Goal: Information Seeking & Learning: Find specific fact

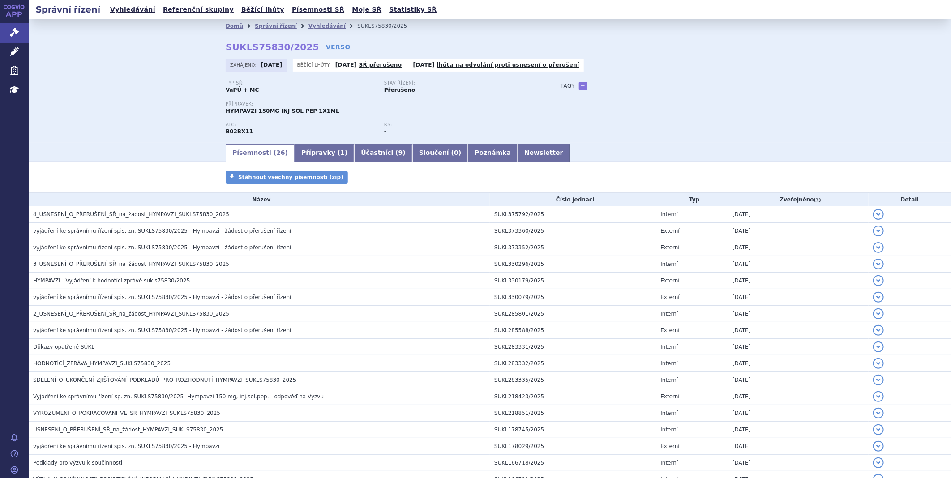
scroll to position [319, 0]
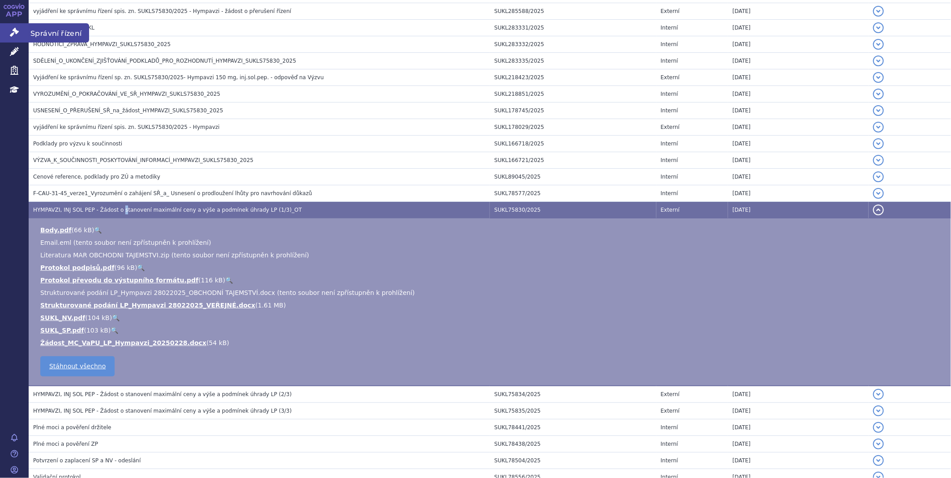
click at [11, 33] on icon at bounding box center [14, 32] width 9 height 9
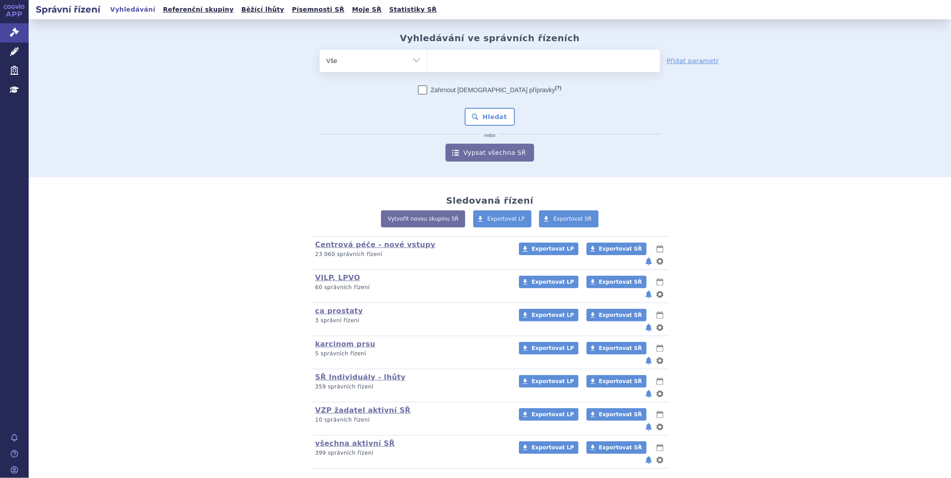
click at [504, 60] on ul at bounding box center [543, 59] width 232 height 19
click at [427, 60] on select at bounding box center [427, 60] width 0 height 22
type input "qin"
type input "qinlo"
type input "qinlock"
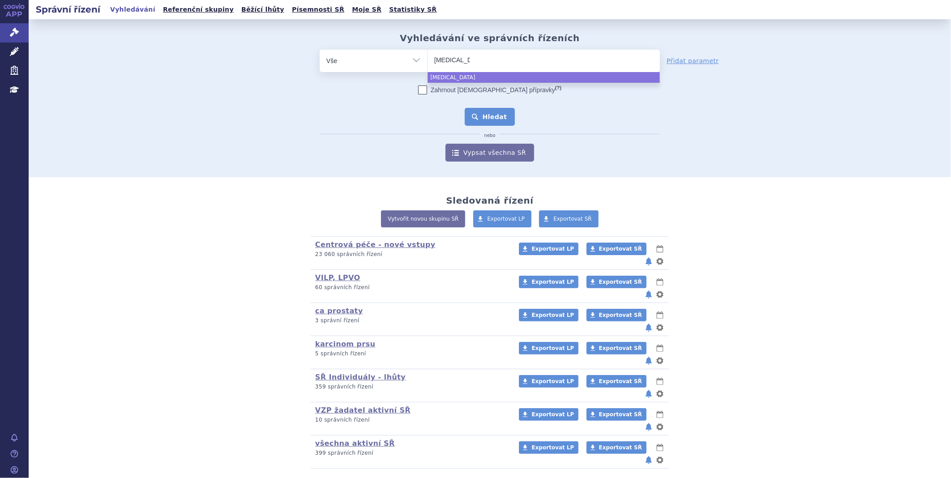
select select "qinlock"
click at [500, 120] on button "Hledat" at bounding box center [490, 117] width 51 height 18
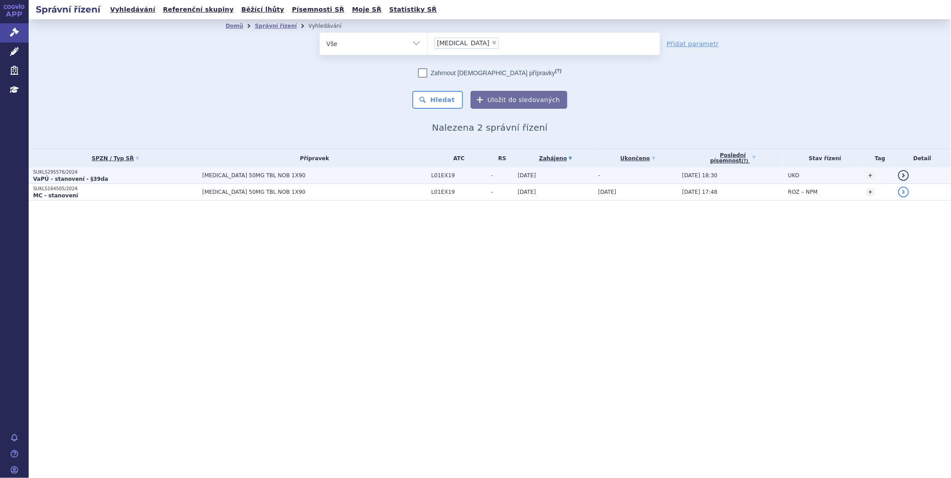
click at [51, 176] on strong "VaPÚ - stanovení - §39da" at bounding box center [70, 179] width 75 height 6
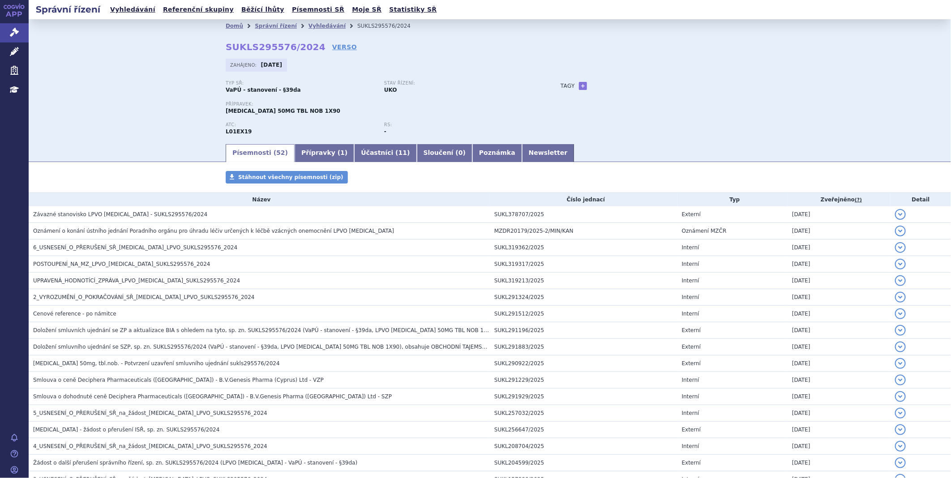
click at [321, 41] on div "Domů Správní řízení Vyhledávání SUKLS295576/2024 SUKLS295576/2024 VERSO Zahájen…" at bounding box center [490, 88] width 564 height 110
click at [332, 50] on link "VERSO" at bounding box center [344, 47] width 25 height 9
click at [14, 32] on icon at bounding box center [14, 32] width 9 height 9
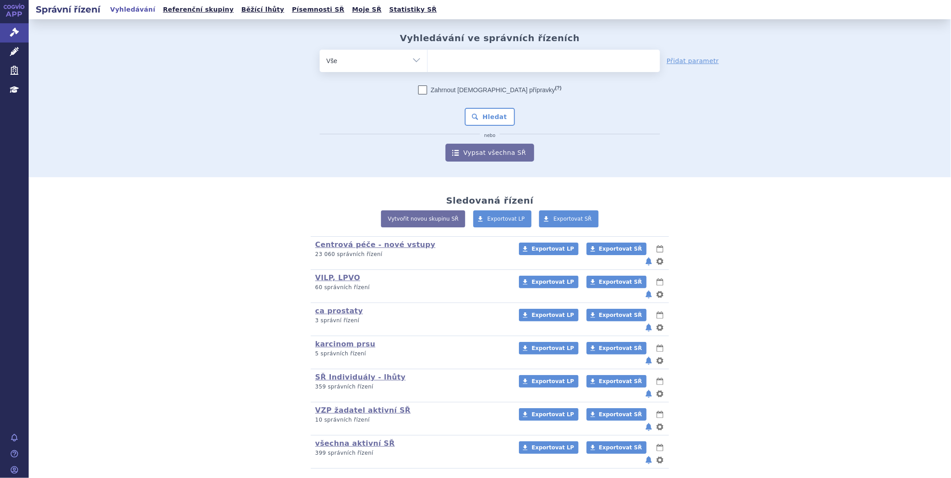
click at [479, 58] on ul at bounding box center [543, 59] width 232 height 19
click at [427, 58] on select at bounding box center [427, 60] width 0 height 22
type input "pe"
type input "pem"
type input "pemy"
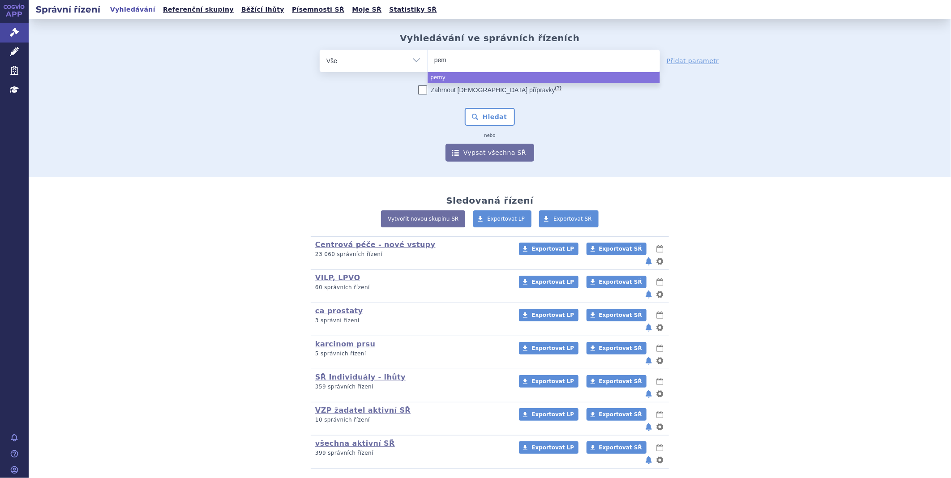
type input "pema"
type input "pemaz"
type input "pemazy"
type input "pemazyr"
type input "pemazyre"
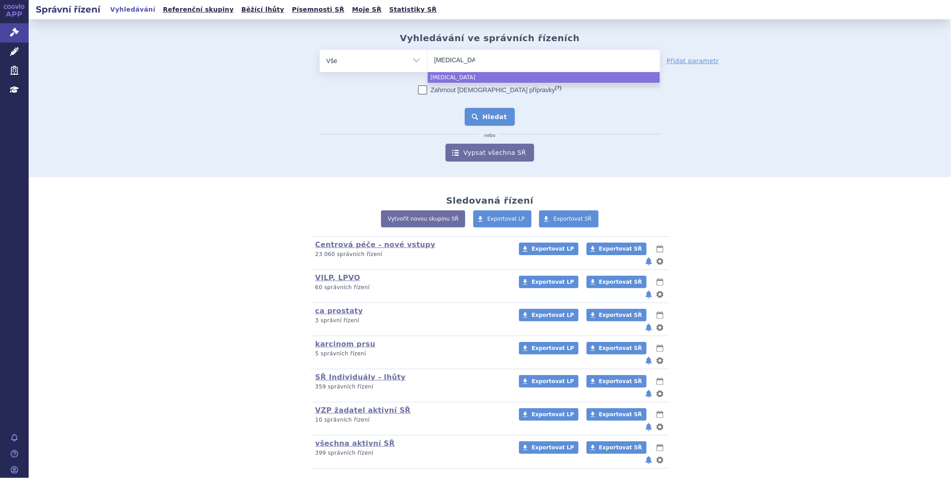
select select "pemazyre"
click at [500, 119] on button "Hledat" at bounding box center [490, 117] width 51 height 18
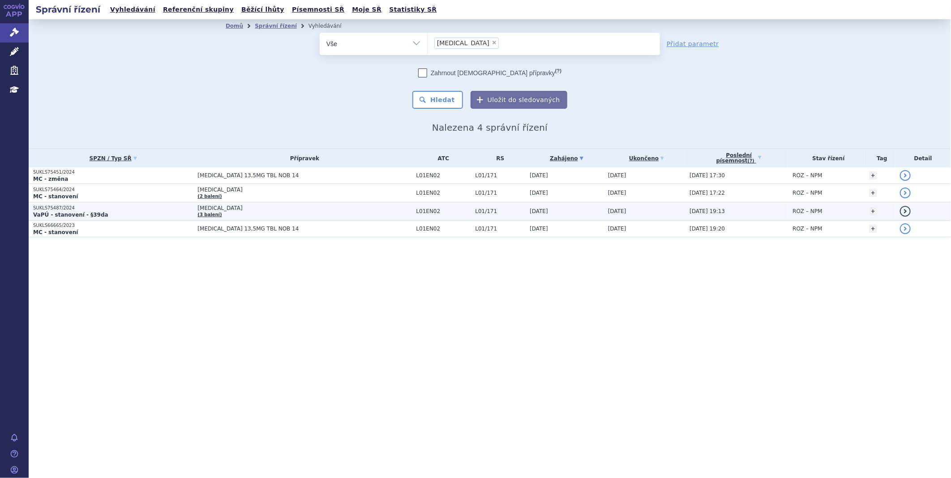
click at [64, 212] on strong "VaPÚ - stanovení - §39da" at bounding box center [70, 215] width 75 height 6
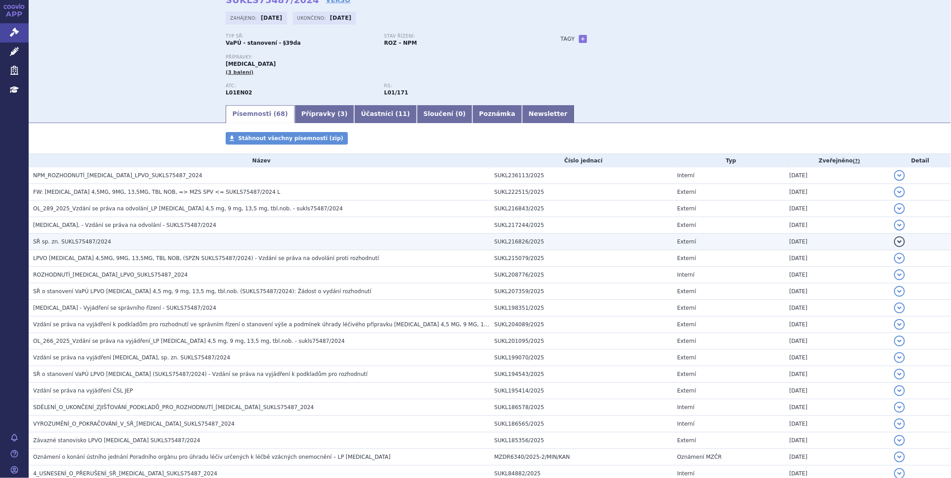
scroll to position [50, 0]
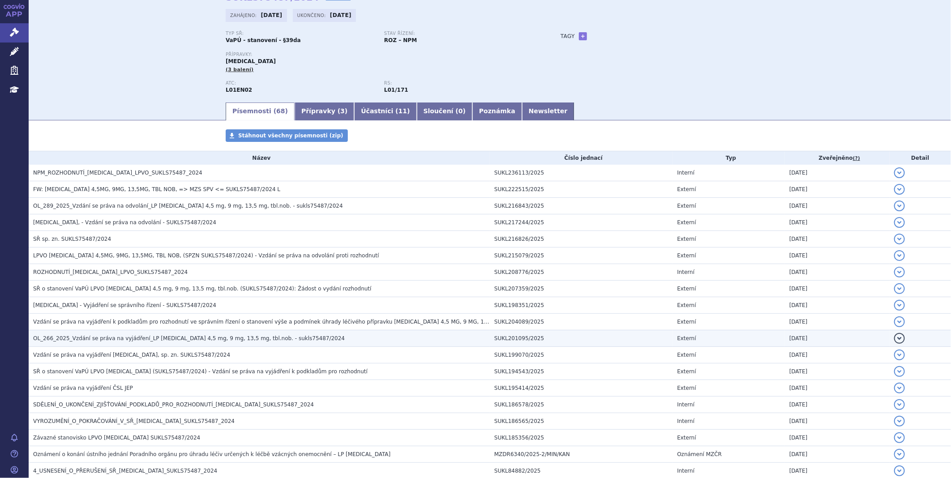
click at [103, 337] on span "OL_266_2025_Vzdání se práva na vyjádření_LP PEMAZYRE 4,5 mg, 9 mg, 13,5 mg, tbl…" at bounding box center [189, 338] width 312 height 6
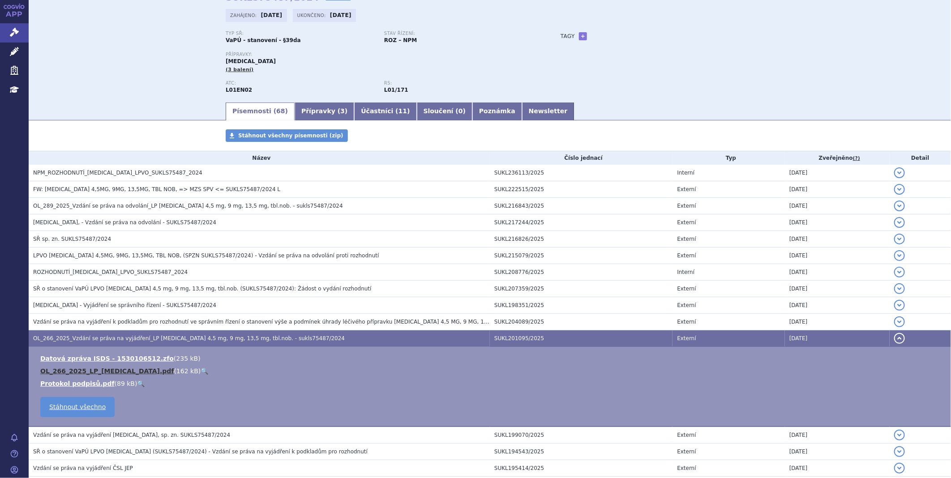
click at [84, 373] on link "OL_266_2025_LP_PEMAZYRE.pdf" at bounding box center [106, 371] width 133 height 7
click at [69, 372] on link "OL_266_2025_LP_PEMAZYRE.pdf" at bounding box center [106, 371] width 133 height 7
click at [16, 32] on icon at bounding box center [14, 32] width 9 height 9
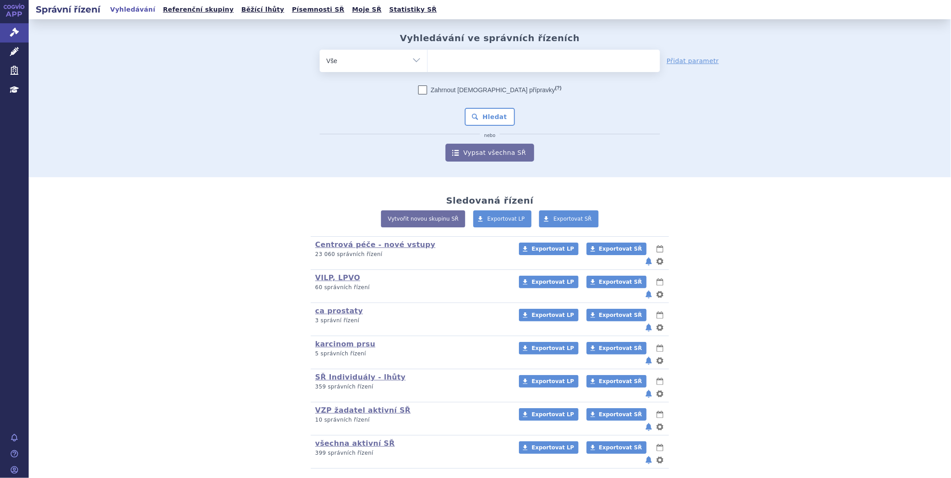
click at [450, 56] on ul at bounding box center [543, 59] width 232 height 19
click at [427, 56] on select at bounding box center [427, 60] width 0 height 22
type input "QI"
type input "QIN"
type input "QINL"
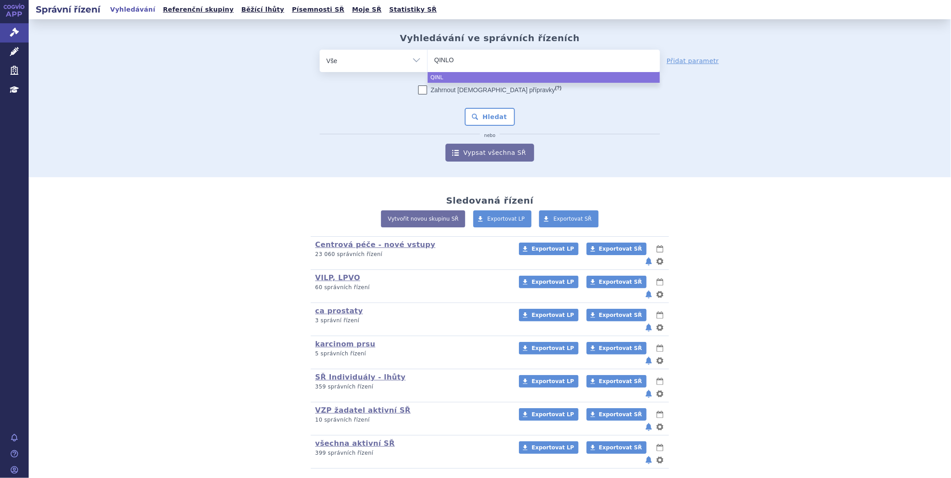
type input "QINLOC"
type input "[MEDICAL_DATA]"
select select "QINLOCK"
click at [498, 115] on button "Hledat" at bounding box center [490, 117] width 51 height 18
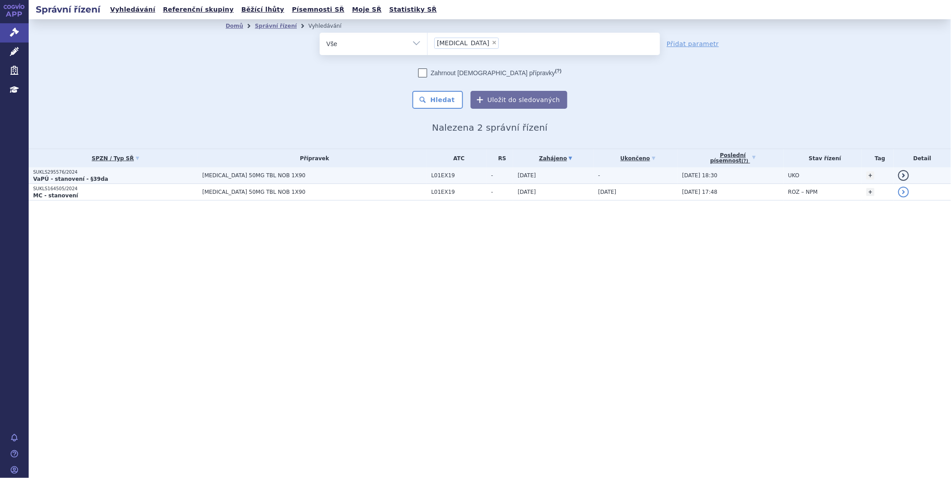
click at [48, 170] on p "SUKLS295576/2024" at bounding box center [115, 172] width 165 height 6
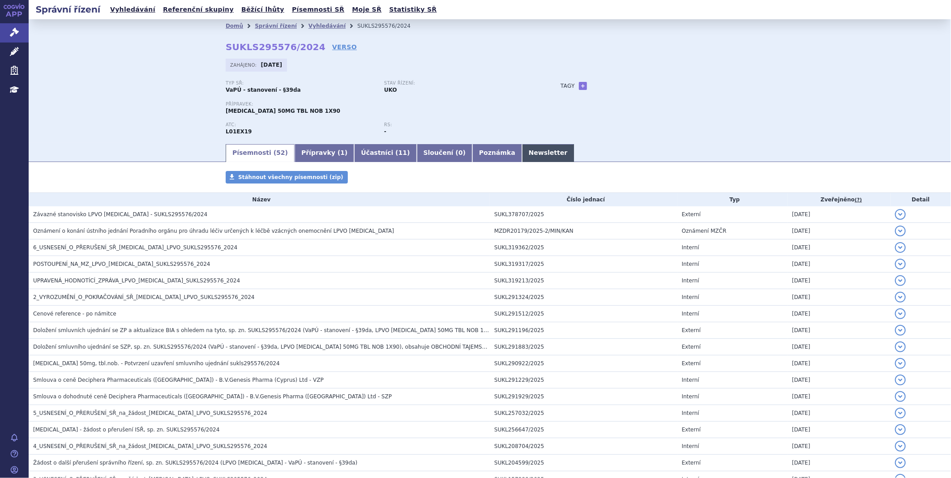
click at [522, 152] on link "Newsletter" at bounding box center [548, 153] width 52 height 18
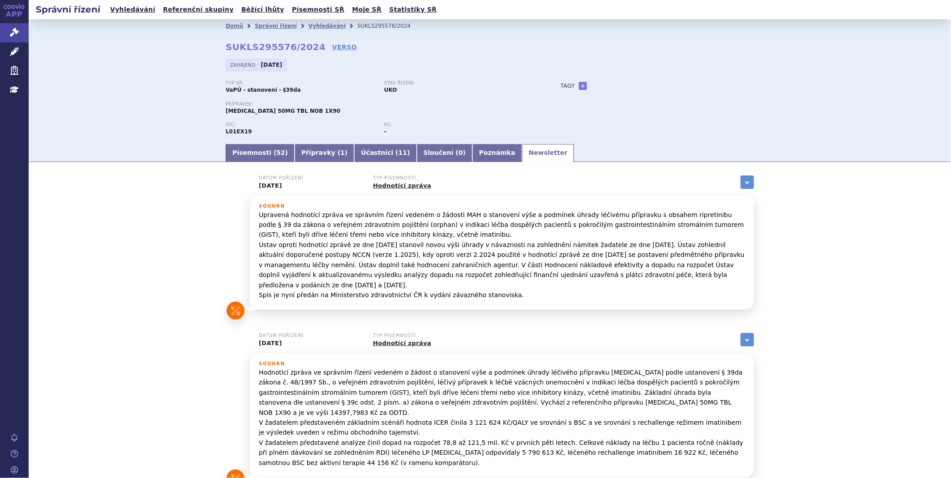
click at [446, 231] on p "Upravená hodnotící zpráva ve správním řízení vedeném o žádosti MAH o stanovení …" at bounding box center [502, 255] width 486 height 90
drag, startPoint x: 469, startPoint y: 227, endPoint x: 634, endPoint y: 224, distance: 165.2
click at [634, 224] on p "Upravená hodnotící zpráva ve správním řízení vedeném o žádosti MAH o stanovení …" at bounding box center [502, 255] width 486 height 90
copy p "pokročilým gastrointestinálním stromálním tumorem (GIST),"
click at [21, 36] on link "Správní řízení" at bounding box center [14, 32] width 29 height 19
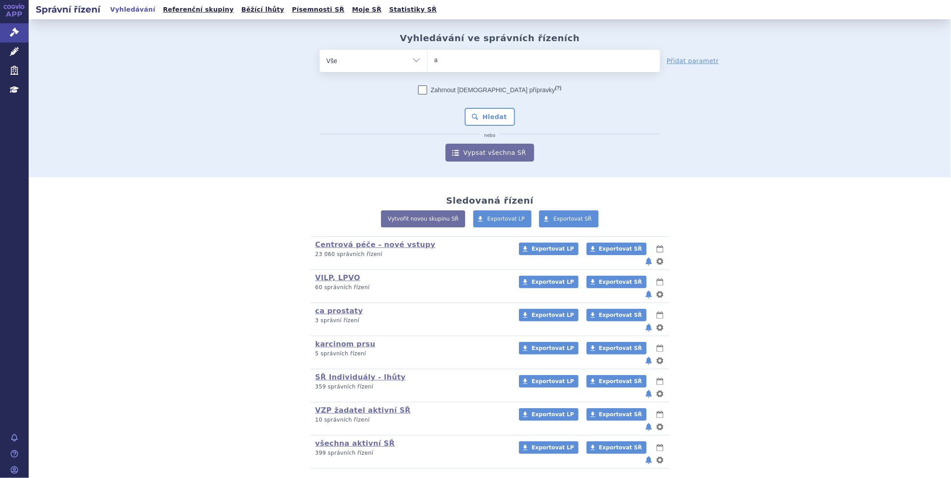
type input "al"
type input "alp"
type input "alpro"
type input "alprol"
type input "alproli"
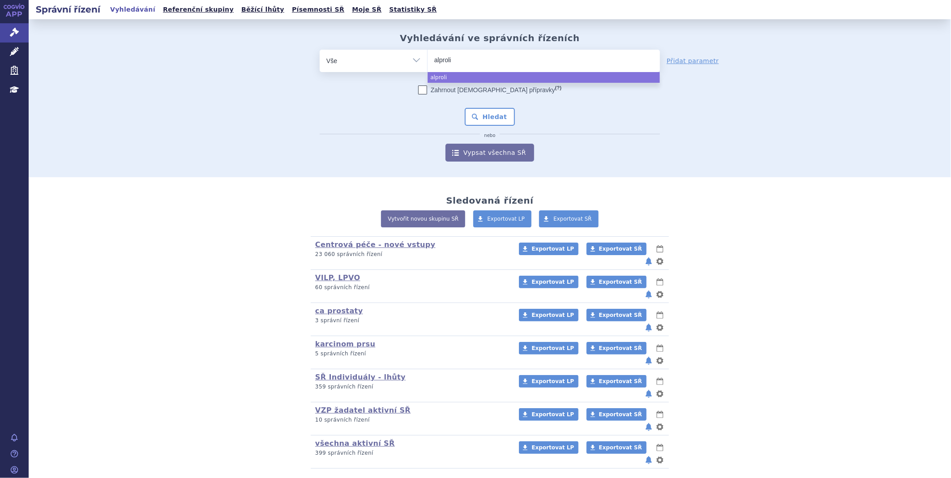
type input "alprolix"
select select "alprolix"
click at [476, 112] on button "Hledat" at bounding box center [490, 117] width 51 height 18
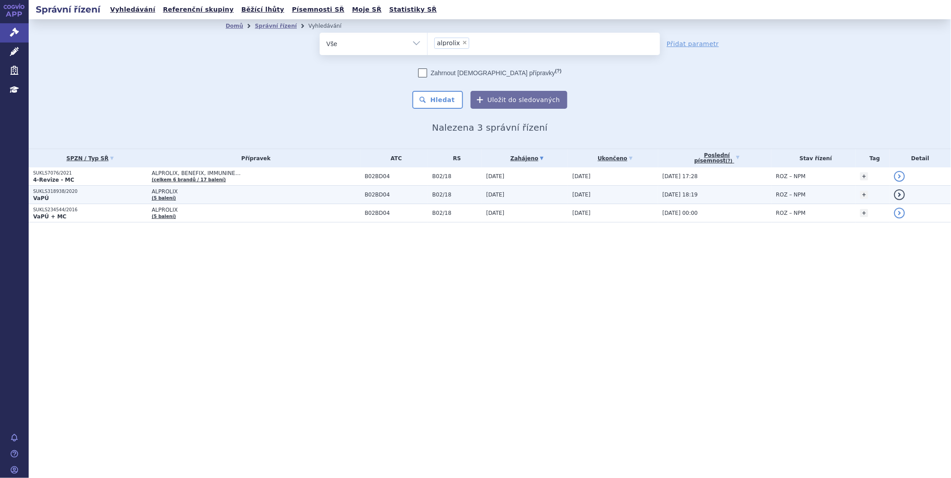
click at [65, 191] on p "SUKLS318938/2020" at bounding box center [90, 191] width 114 height 6
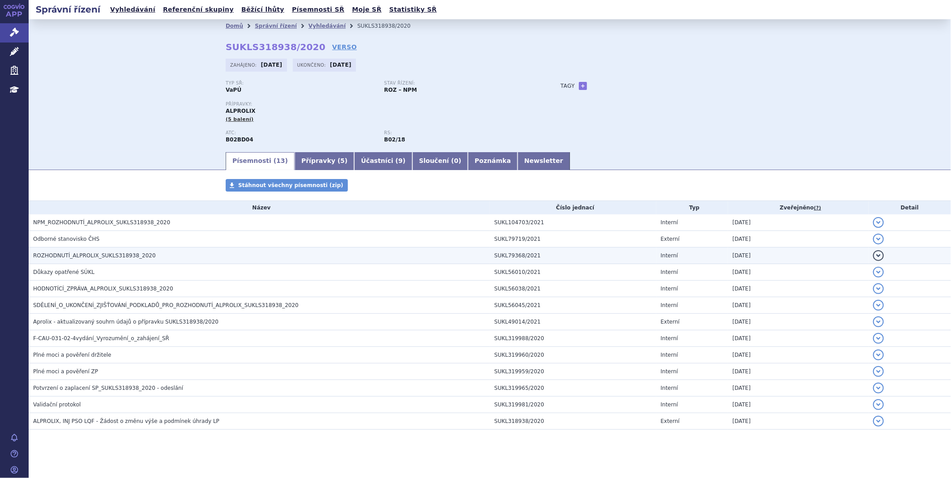
click at [75, 258] on span "ROZHODNUTÍ_ALPROLIX_SUKLS318938_2020" at bounding box center [94, 255] width 123 height 6
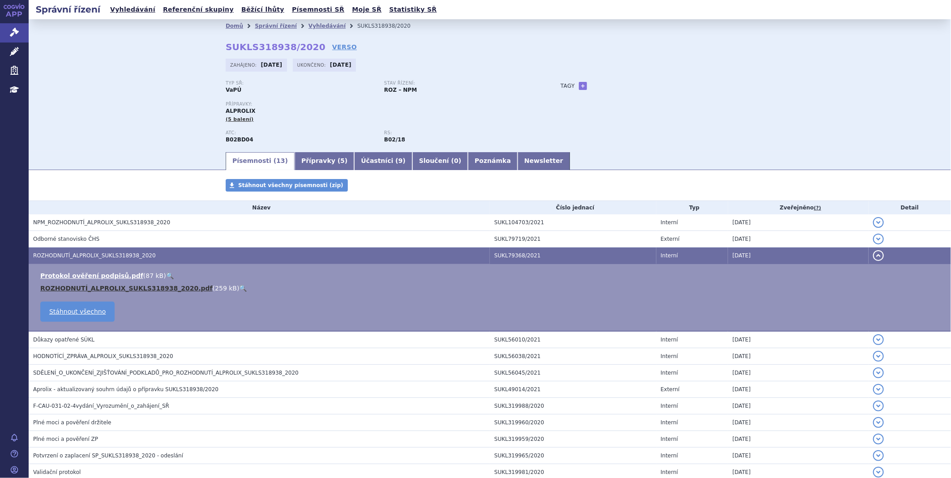
click at [81, 291] on link "ROZHODNUTÍ_ALPROLIX_SUKLS318938_2020.pdf" at bounding box center [126, 288] width 172 height 7
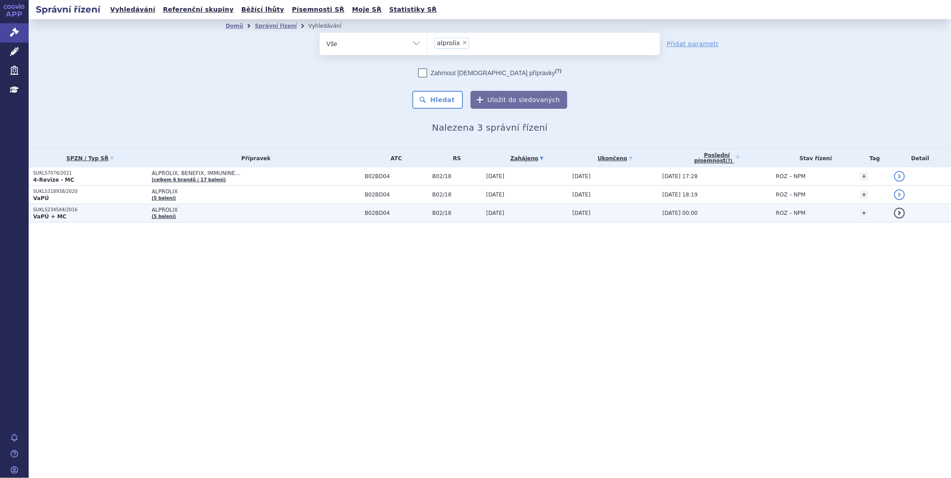
click at [43, 207] on p "SUKLS234544/2016" at bounding box center [90, 210] width 114 height 6
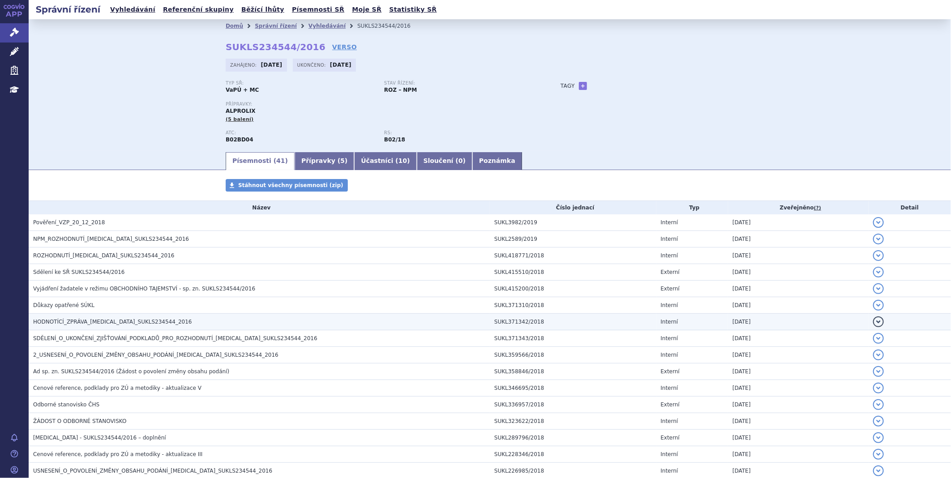
click at [84, 324] on span "HODNOTÍCÍ_ZPRÁVA_ALPROLIX_SUKLS234544_2016" at bounding box center [112, 322] width 159 height 6
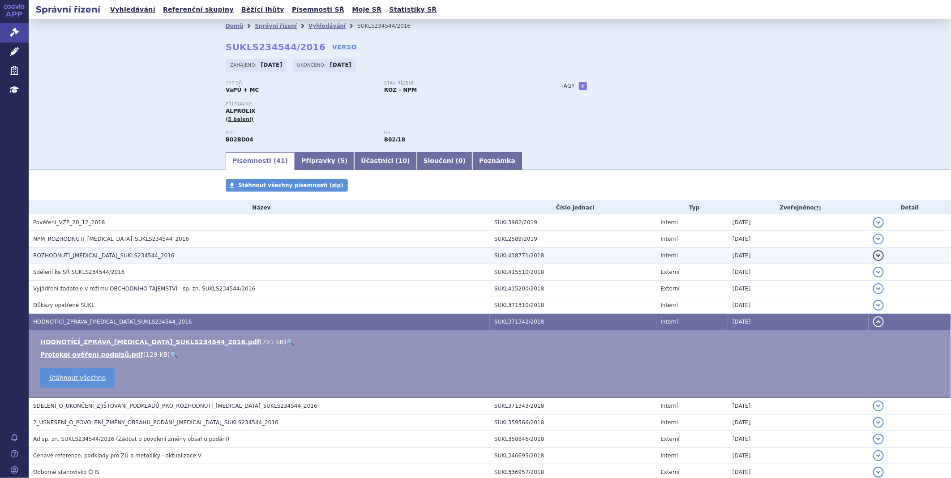
click at [93, 257] on span "ROZHODNUTÍ_ALPROLIX_SUKLS234544_2016" at bounding box center [103, 255] width 141 height 6
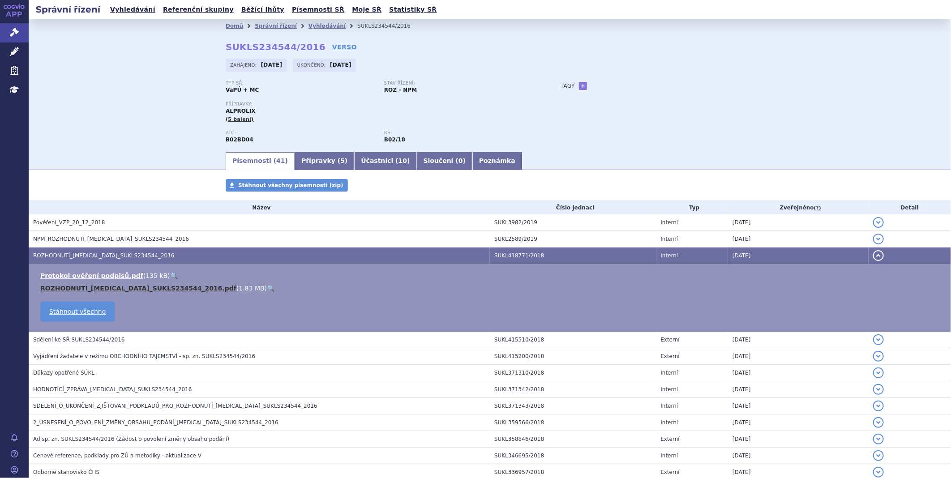
click at [89, 289] on link "ROZHODNUTÍ_ALPROLIX_SUKLS234544_2016.pdf" at bounding box center [138, 288] width 196 height 7
click at [13, 32] on icon at bounding box center [14, 32] width 9 height 9
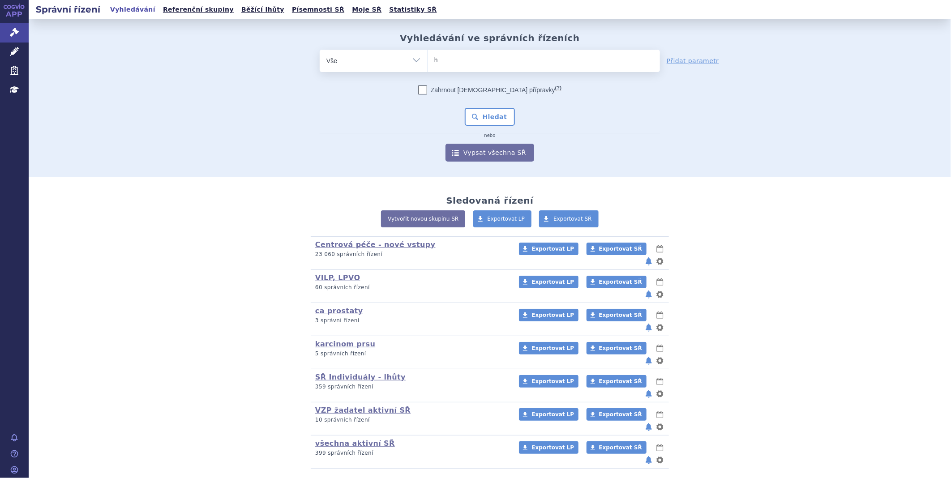
type input "hy"
type input "hym"
type input "hymp"
type input "hympa"
type input "hympavz"
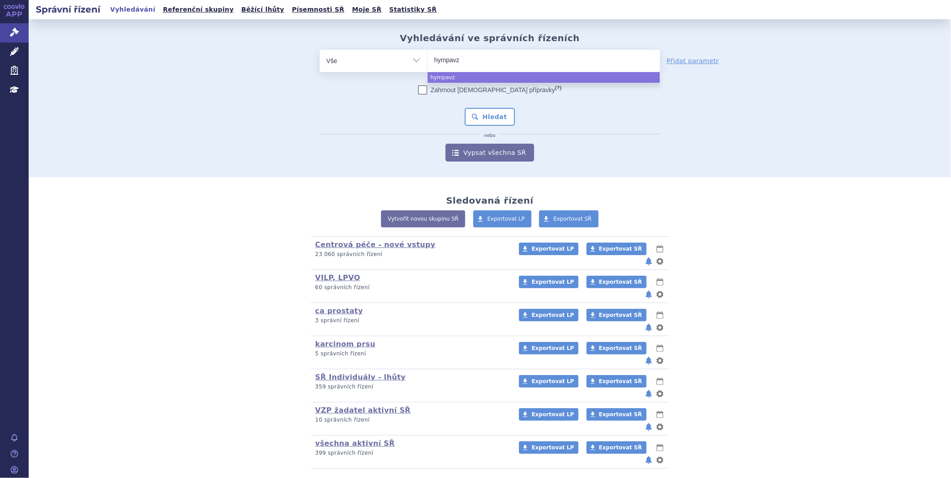
type input "hympavzi"
select select "hympavzi"
click at [497, 112] on button "Hledat" at bounding box center [490, 117] width 51 height 18
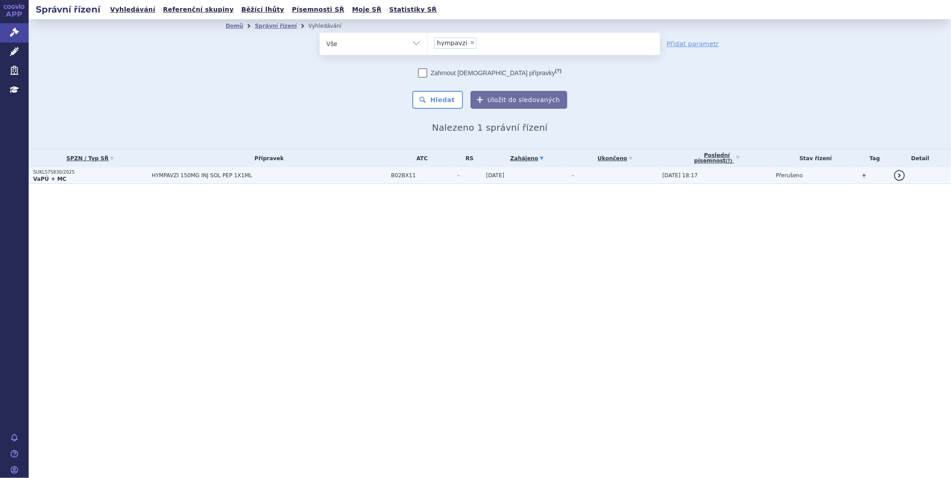
click at [50, 171] on p "SUKLS75830/2025" at bounding box center [90, 172] width 114 height 6
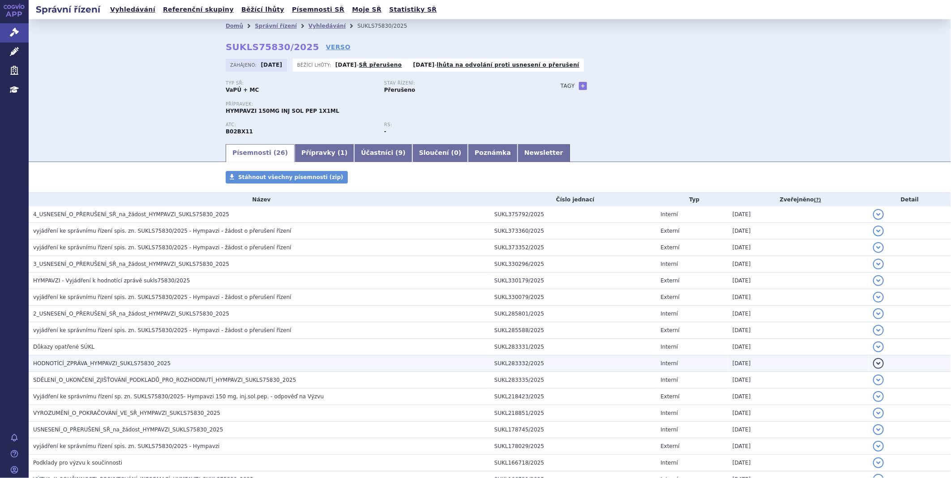
click at [86, 364] on span "HODNOTÍCÍ_ZPRÁVA_HYMPAVZI_SUKLS75830_2025" at bounding box center [101, 363] width 137 height 6
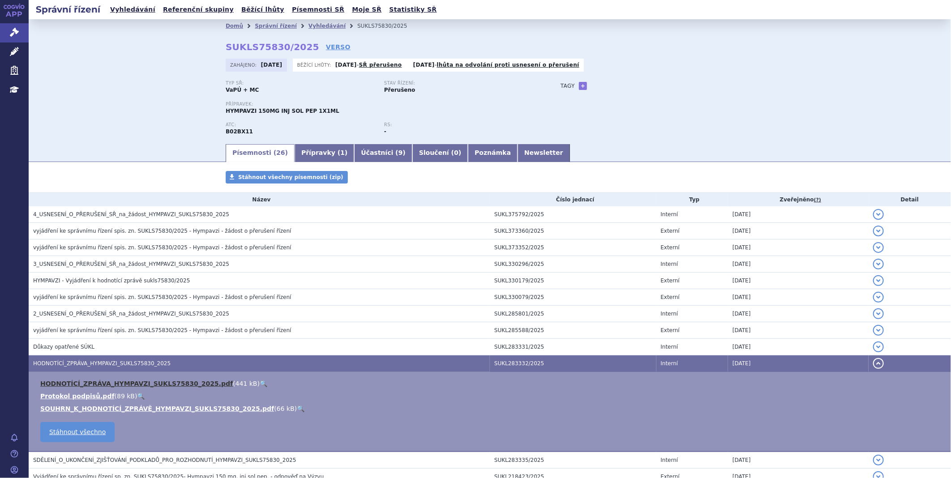
click at [89, 387] on link "HODNOTÍCÍ_ZPRÁVA_HYMPAVZI_SUKLS75830_2025.pdf" at bounding box center [136, 383] width 192 height 7
click at [19, 33] on link "Správní řízení" at bounding box center [14, 32] width 29 height 19
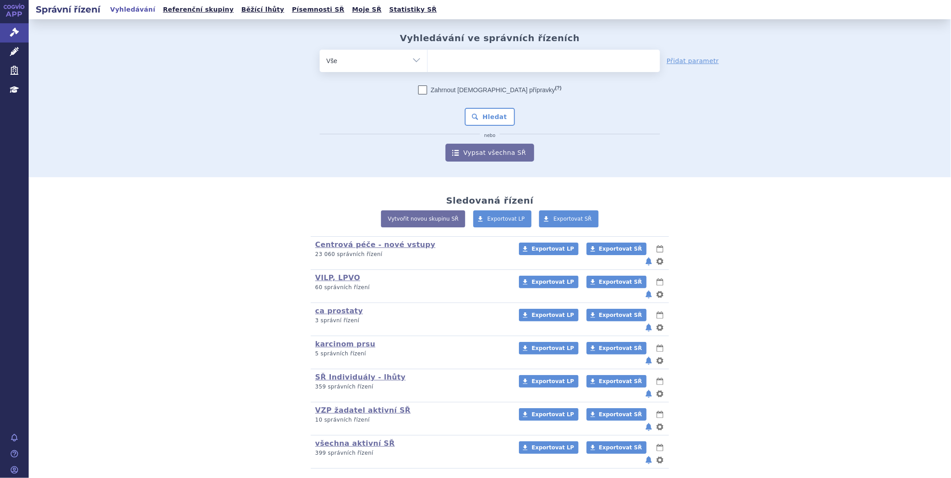
click at [489, 48] on div "Vyhledávání ve správních řízeních odstranit Vše Spisová značka Od" at bounding box center [490, 97] width 564 height 129
click at [481, 57] on ul at bounding box center [543, 59] width 232 height 19
click at [427, 57] on select at bounding box center [427, 60] width 0 height 22
type input "alp"
type input "alpr"
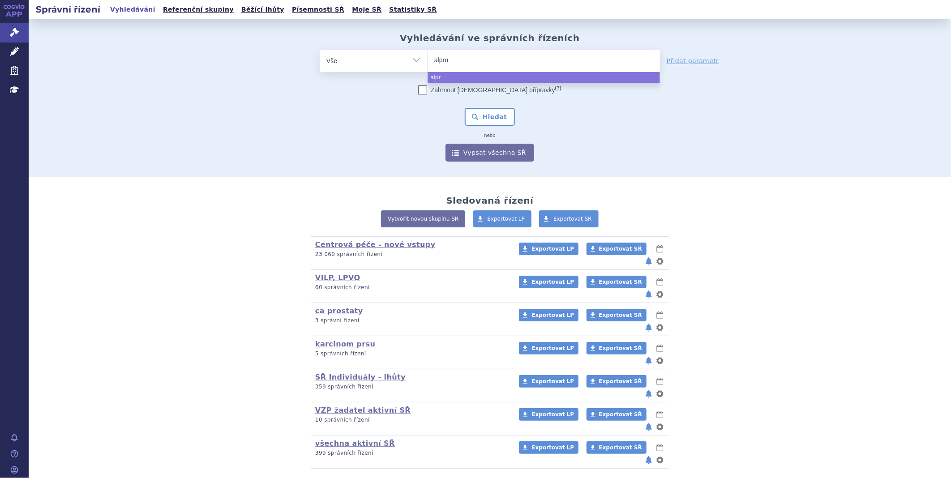
type input "alprol"
type input "alproli"
type input "alprolix"
select select "alprolix"
click at [481, 120] on button "Hledat" at bounding box center [490, 117] width 51 height 18
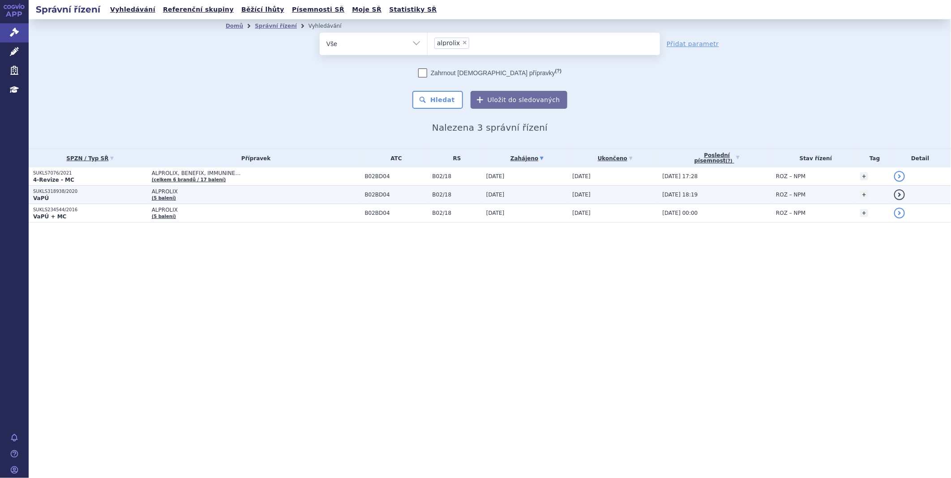
click at [56, 191] on p "SUKLS318938/2020" at bounding box center [90, 191] width 114 height 6
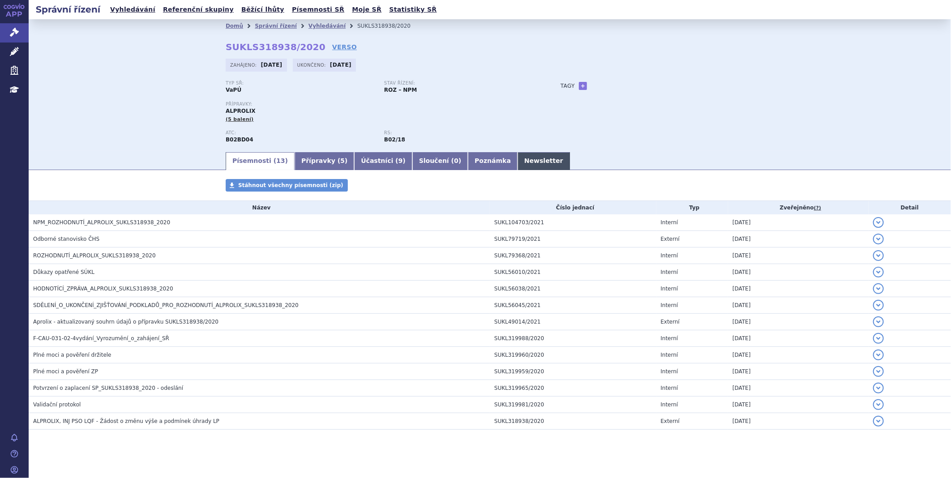
click at [517, 157] on link "Newsletter" at bounding box center [543, 161] width 52 height 18
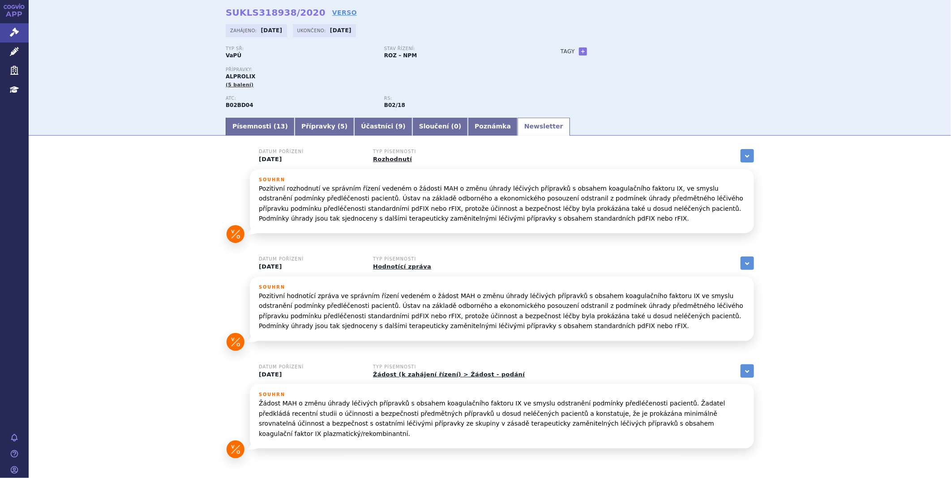
scroll to position [50, 0]
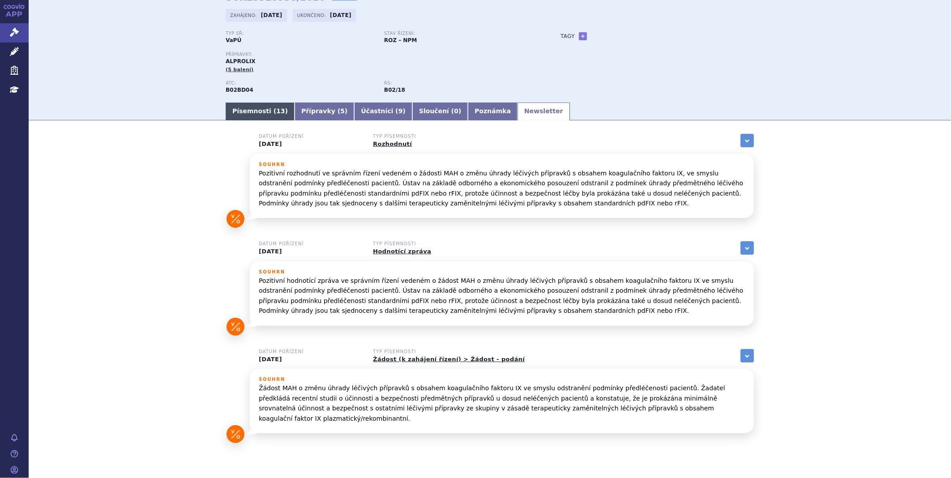
click at [232, 113] on link "Písemnosti ( 13 )" at bounding box center [260, 112] width 69 height 18
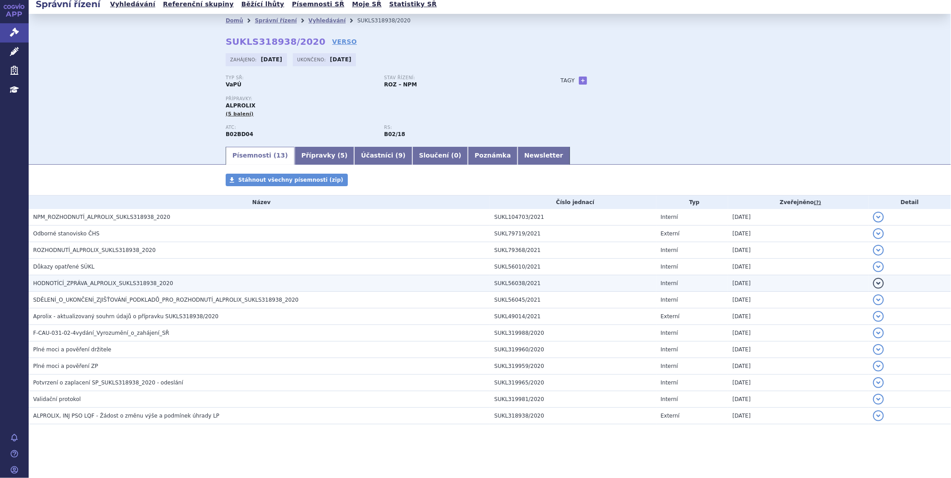
click at [55, 280] on span "HODNOTÍCÍ_ZPRÁVA_ALPROLIX_SUKLS318938_2020" at bounding box center [103, 283] width 140 height 6
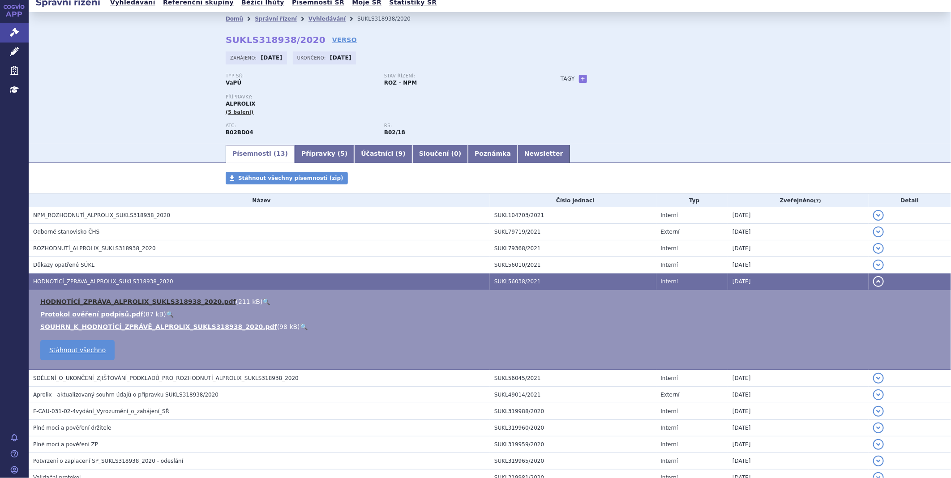
click at [69, 300] on link "HODNOTÍCÍ_ZPRÁVA_ALPROLIX_SUKLS318938_2020.pdf" at bounding box center [138, 301] width 196 height 7
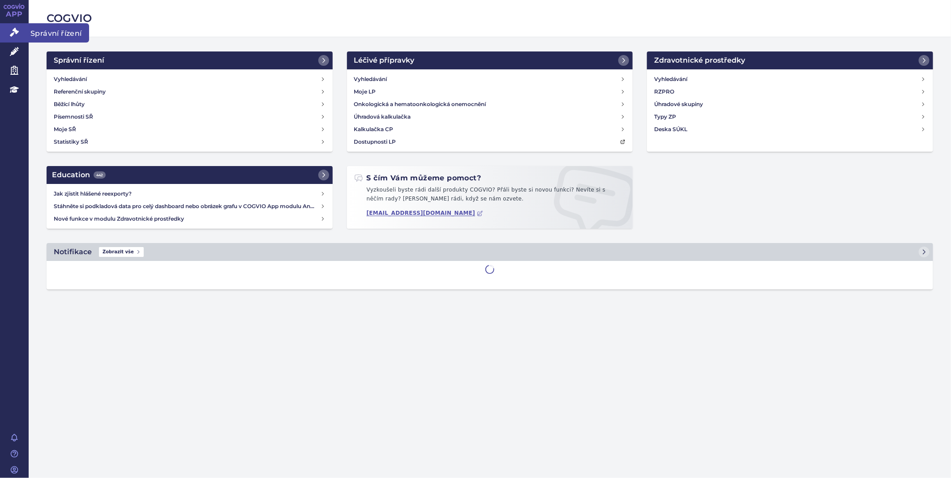
drag, startPoint x: 0, startPoint y: 0, endPoint x: 16, endPoint y: 31, distance: 35.0
click at [16, 31] on icon at bounding box center [14, 32] width 9 height 9
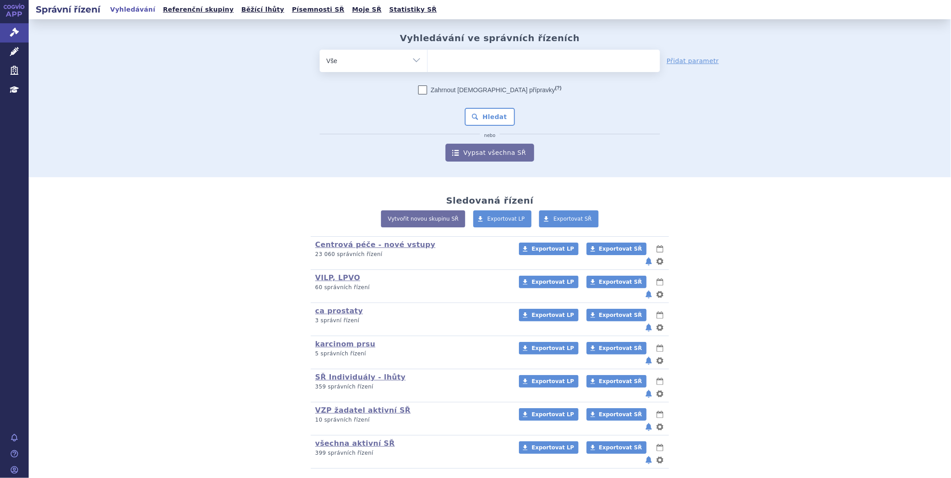
click at [462, 61] on ul at bounding box center [543, 59] width 232 height 19
click at [427, 61] on select at bounding box center [427, 60] width 0 height 22
type input "iqi"
type input "iqir"
type input "iqirv"
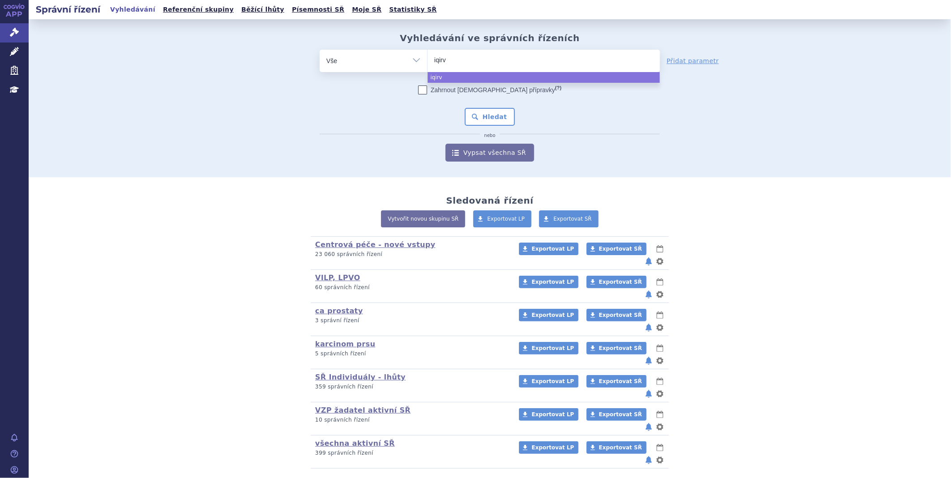
type input "iqirvo"
select select "iqirvo"
click at [507, 115] on button "Hledat" at bounding box center [490, 117] width 51 height 18
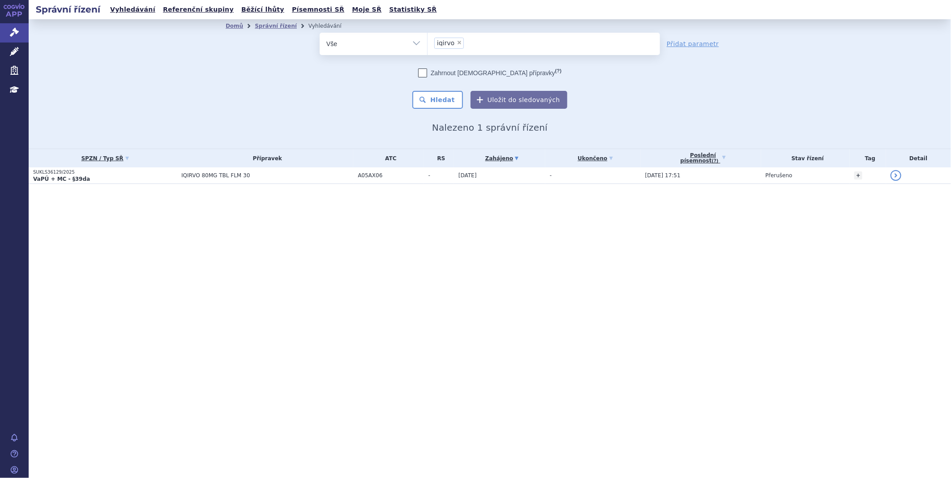
click at [69, 172] on p "SUKLS36129/2025" at bounding box center [105, 172] width 144 height 6
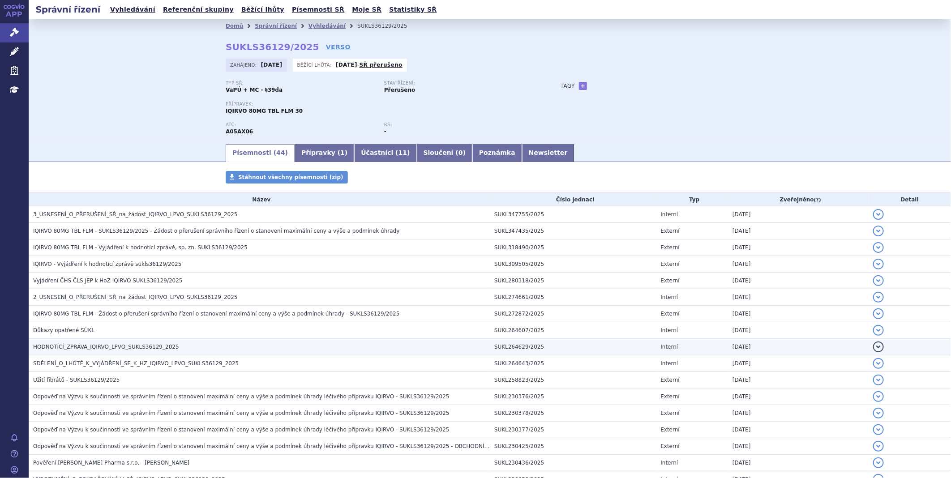
click at [120, 346] on span "HODNOTÍCÍ_ZPRÁVA_IQIRVO_LPVO_SUKLS36129_2025" at bounding box center [106, 347] width 146 height 6
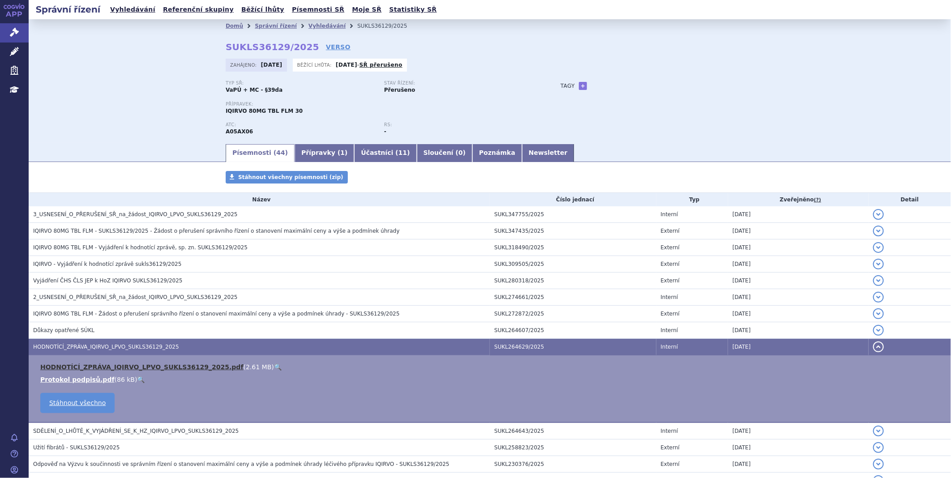
click at [124, 368] on link "HODNOTÍCÍ_ZPRÁVA_IQIRVO_LPVO_SUKLS36129_2025.pdf" at bounding box center [141, 366] width 203 height 7
